Goal: Information Seeking & Learning: Learn about a topic

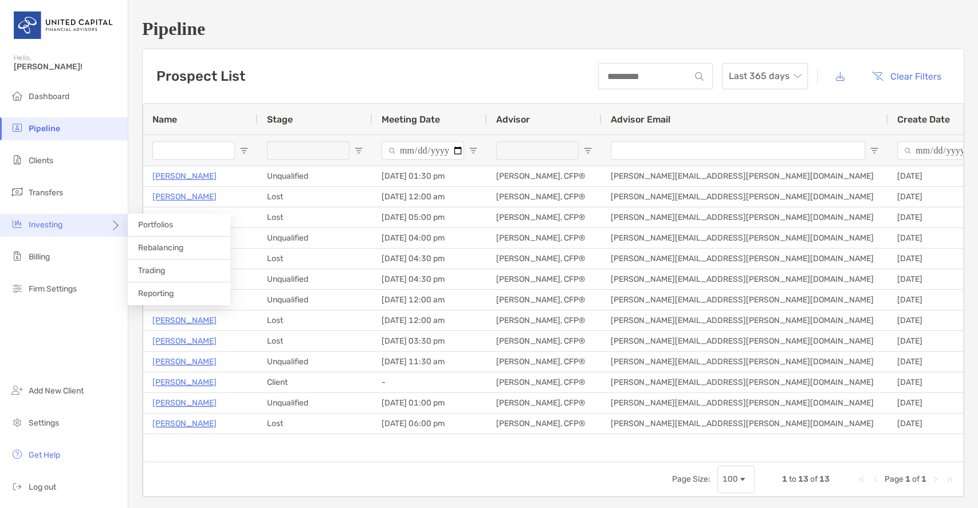
click at [68, 222] on div "Investing" at bounding box center [64, 225] width 128 height 23
click at [163, 220] on span "Portfolios" at bounding box center [155, 225] width 35 height 10
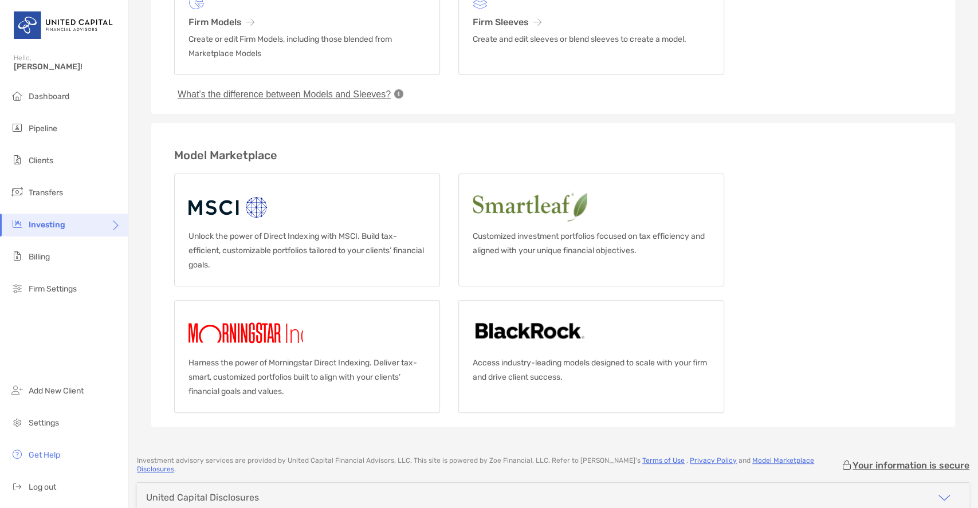
scroll to position [115, 0]
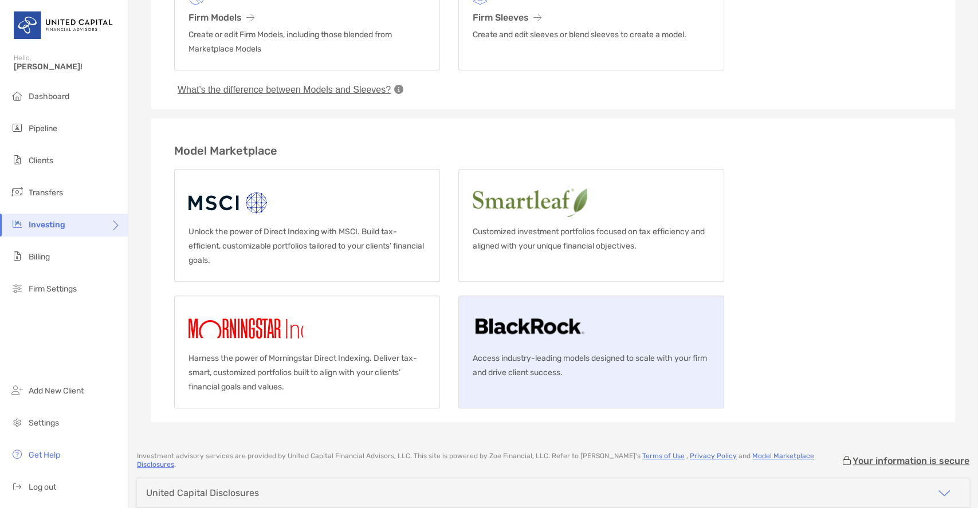
click at [537, 321] on img at bounding box center [530, 328] width 114 height 37
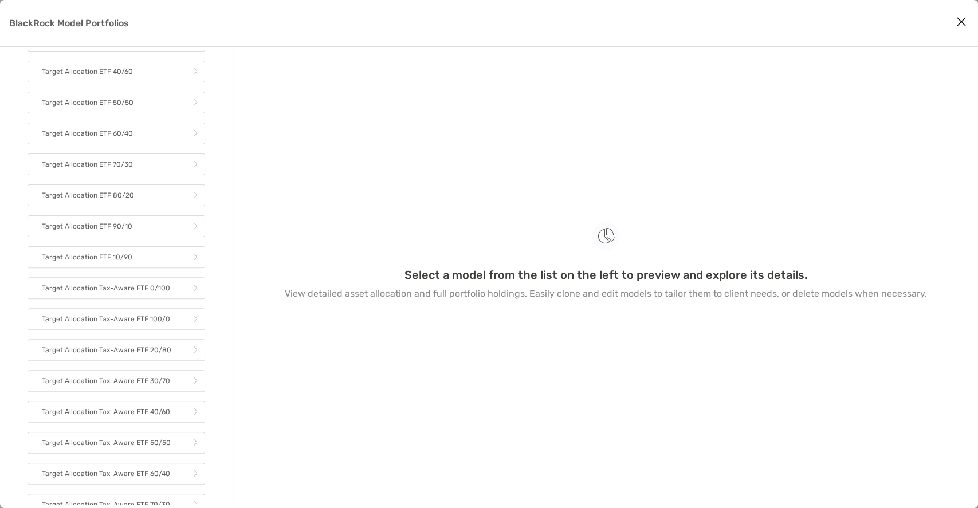
scroll to position [164, 0]
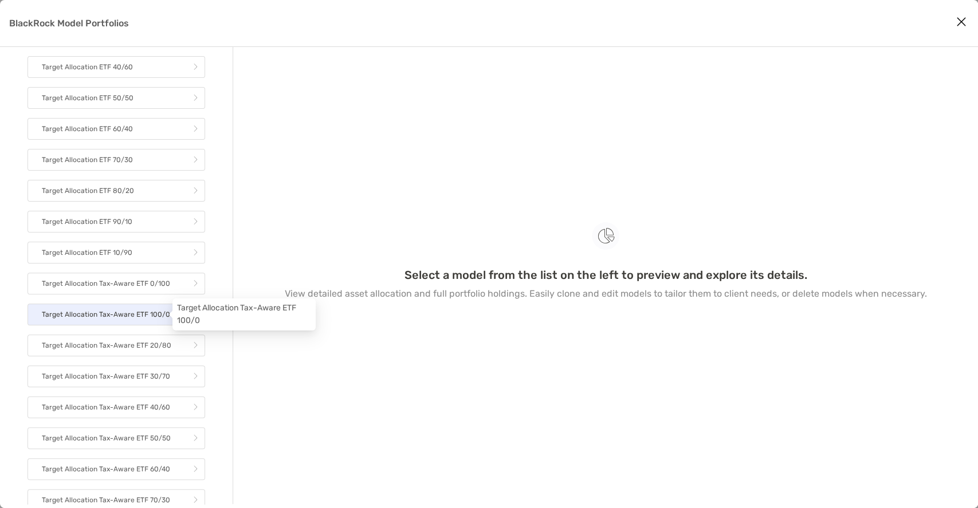
click at [145, 318] on p "Target Allocation Tax-Aware ETF 100/0" at bounding box center [106, 315] width 128 height 14
